Goal: Information Seeking & Learning: Learn about a topic

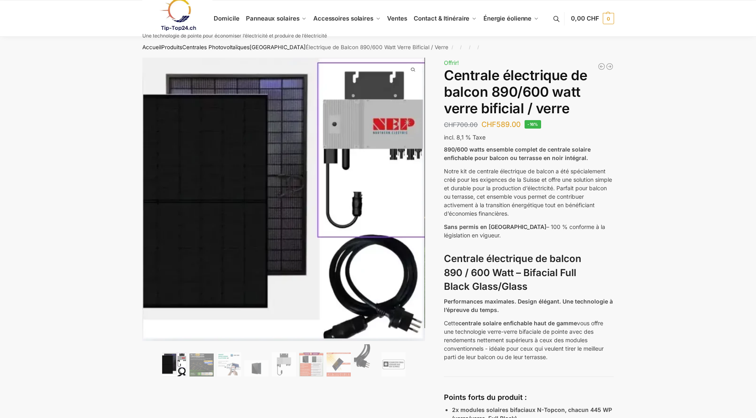
click at [292, 18] on link at bounding box center [234, 14] width 185 height 33
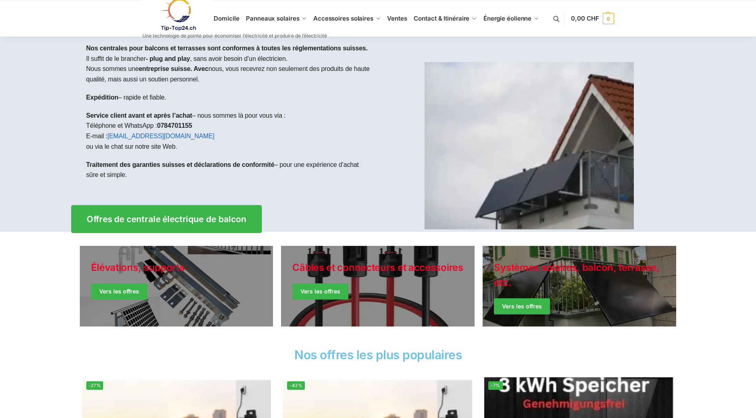
click at [150, 222] on span "Offres de centrale électrique de balcon" at bounding box center [167, 219] width 160 height 8
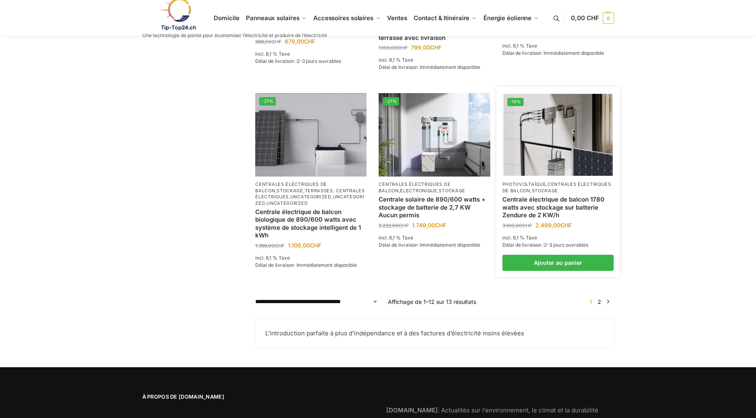
scroll to position [685, 0]
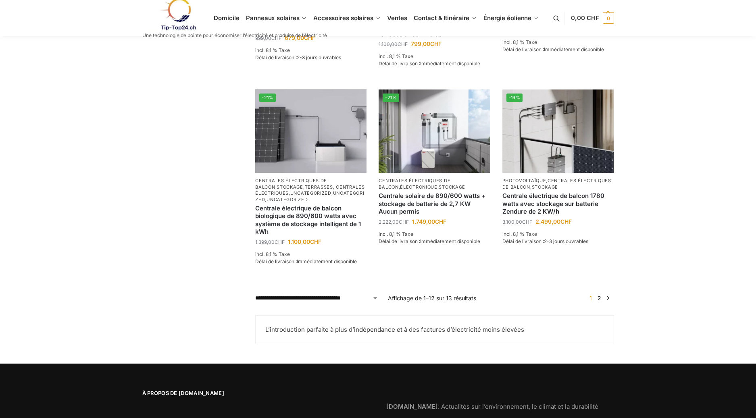
click at [599, 295] on link "2" at bounding box center [599, 298] width 8 height 7
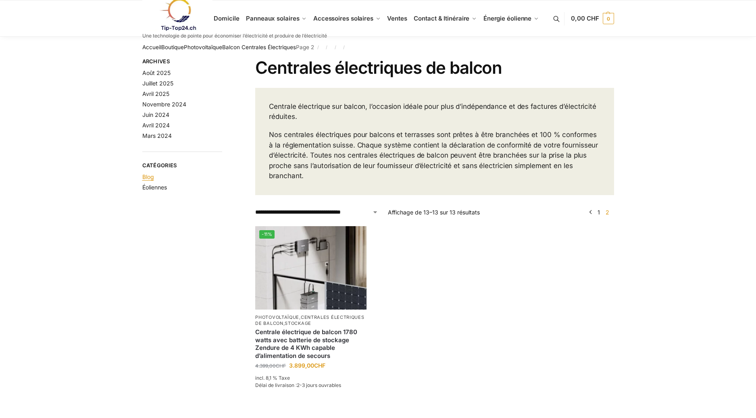
click at [150, 178] on link "Blog" at bounding box center [148, 176] width 12 height 7
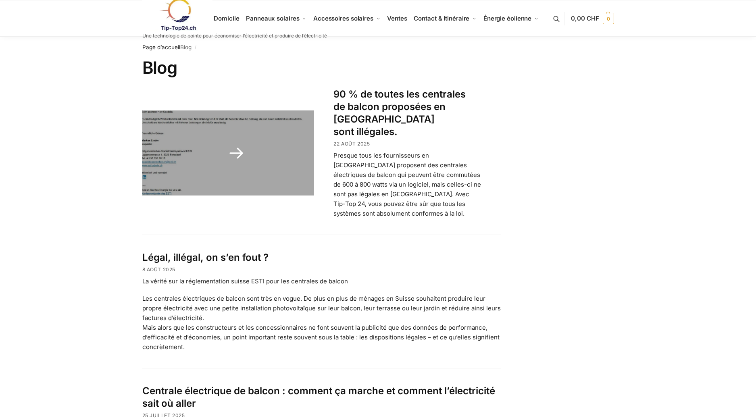
click at [380, 109] on link "90 % de toutes les centrales de balcon proposées en [GEOGRAPHIC_DATA] sont illé…" at bounding box center [399, 113] width 132 height 50
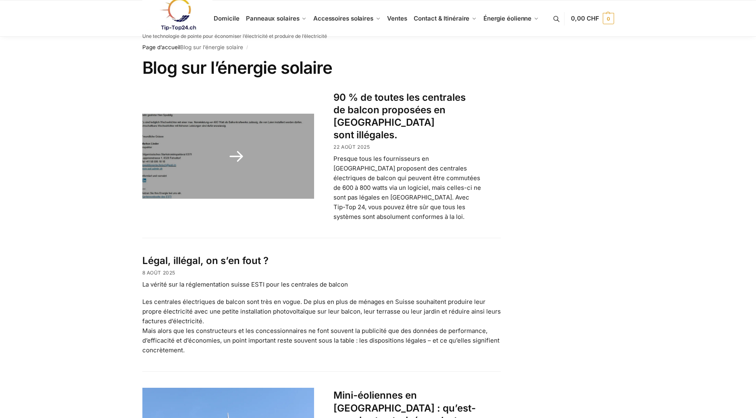
click at [242, 144] on link at bounding box center [228, 156] width 172 height 85
click at [388, 112] on link "90 % de toutes les centrales de balcon proposées en [GEOGRAPHIC_DATA] sont illé…" at bounding box center [399, 116] width 132 height 50
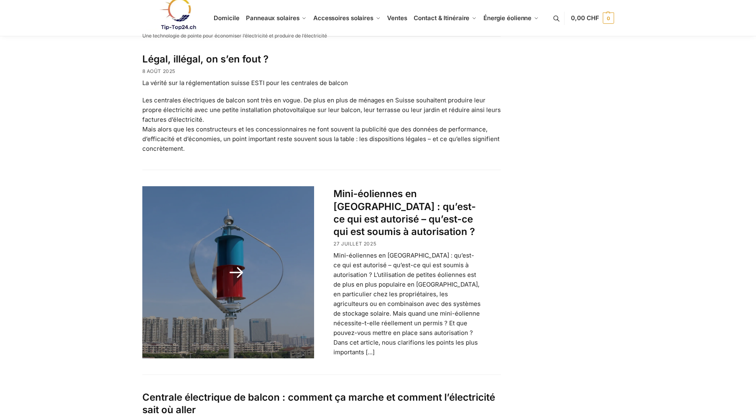
scroll to position [242, 0]
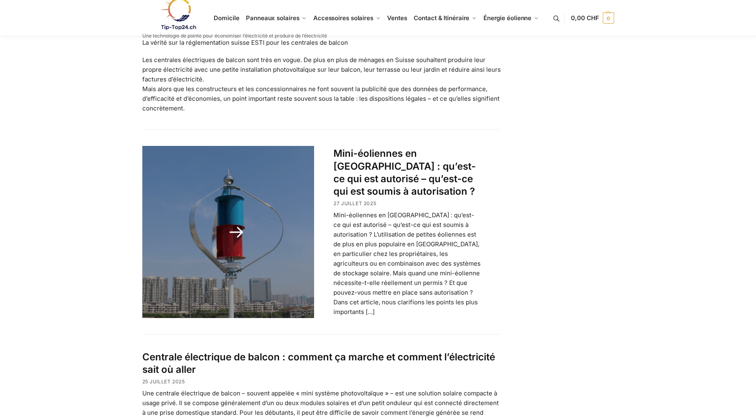
click at [367, 174] on link "Mini-éoliennes en [GEOGRAPHIC_DATA] : qu’est-ce qui est autorisé – qu’est-ce qu…" at bounding box center [404, 173] width 142 height 50
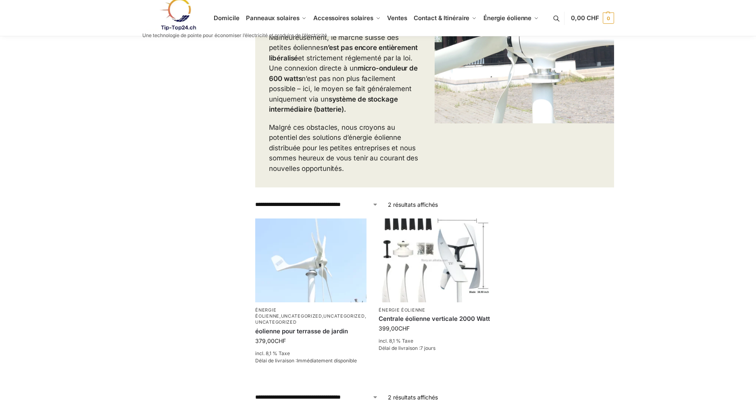
scroll to position [208, 0]
